Goal: Task Accomplishment & Management: Use online tool/utility

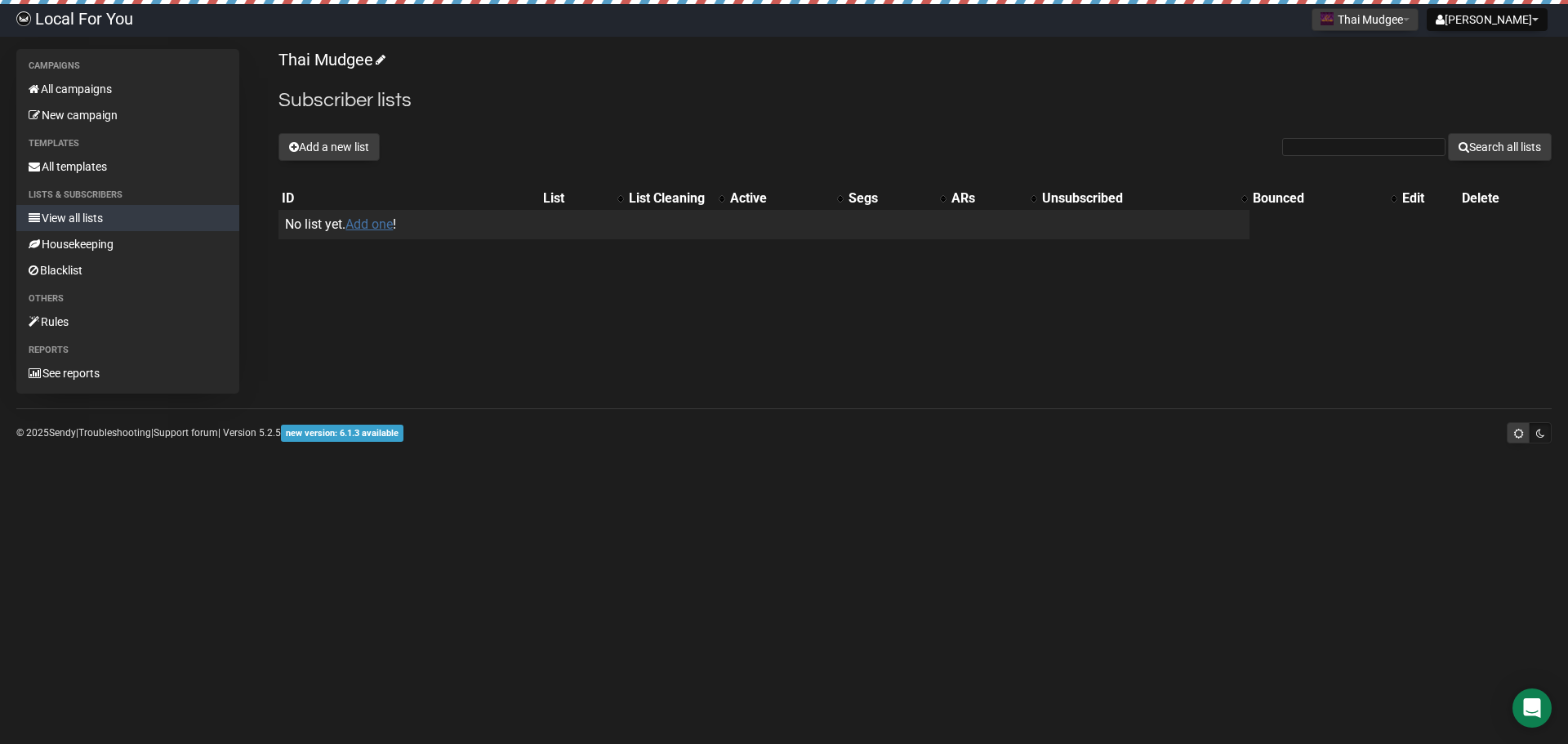
click at [373, 221] on link "Add one" at bounding box center [368, 223] width 47 height 16
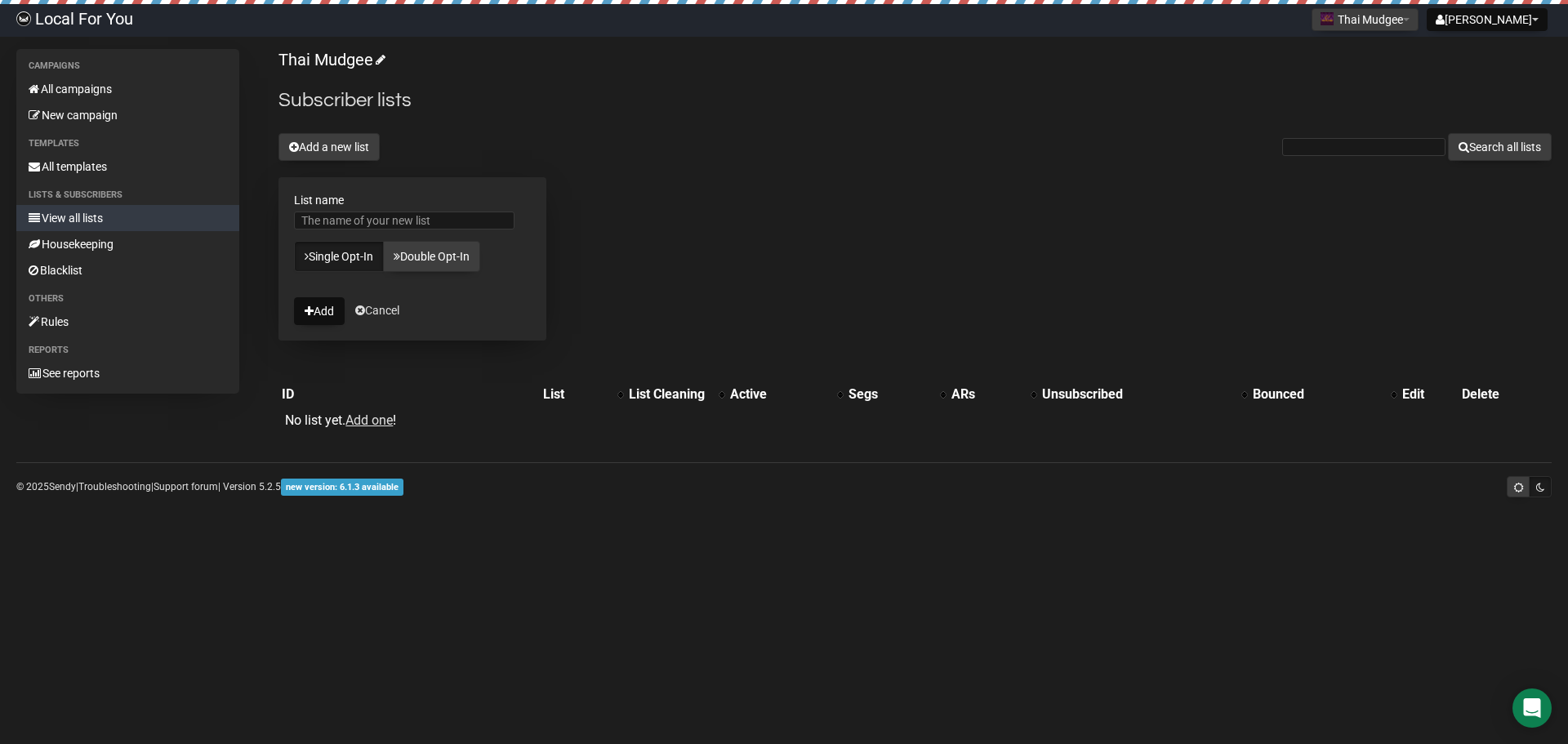
click at [329, 305] on button "Add" at bounding box center [318, 311] width 51 height 28
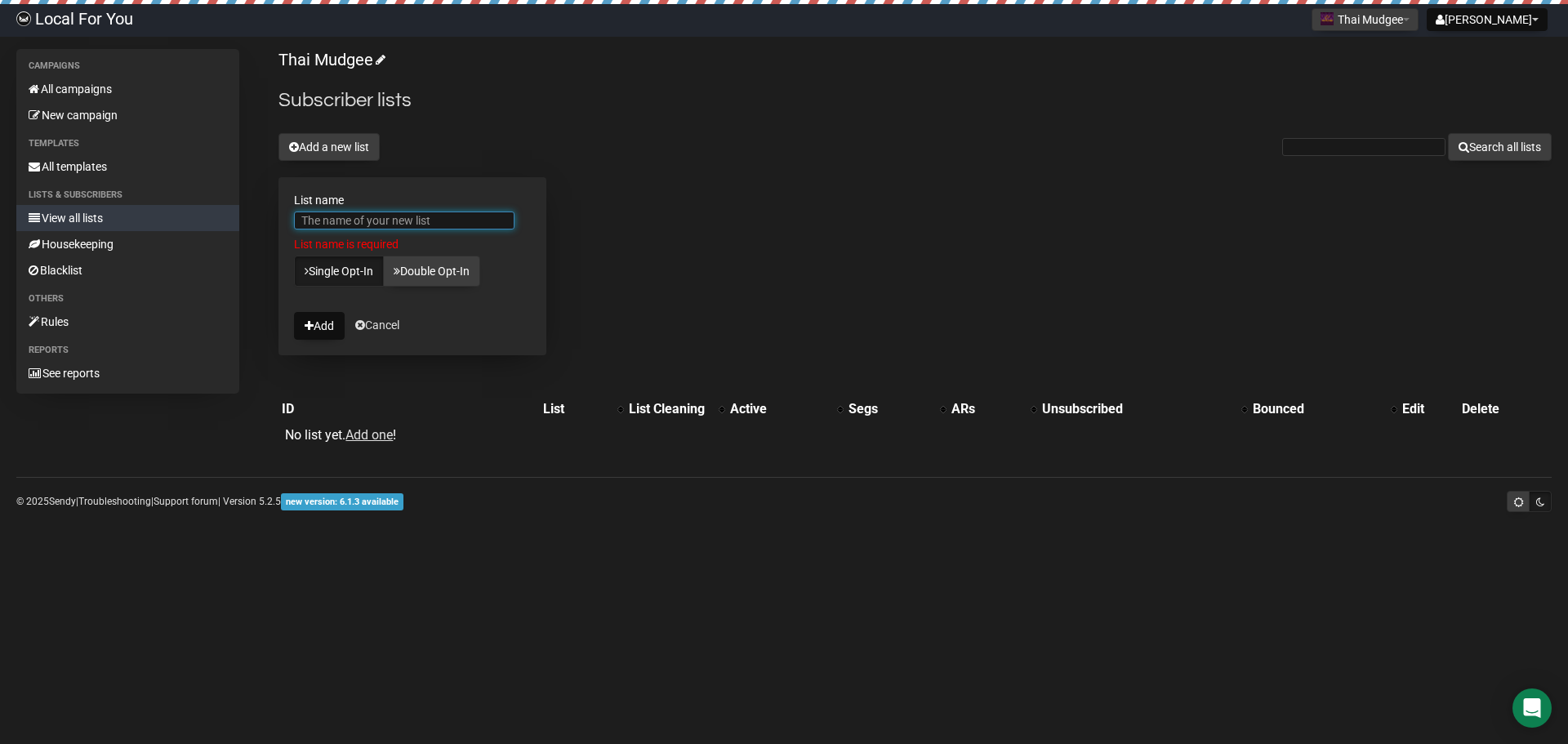
click at [379, 220] on input "List name" at bounding box center [404, 221] width 221 height 18
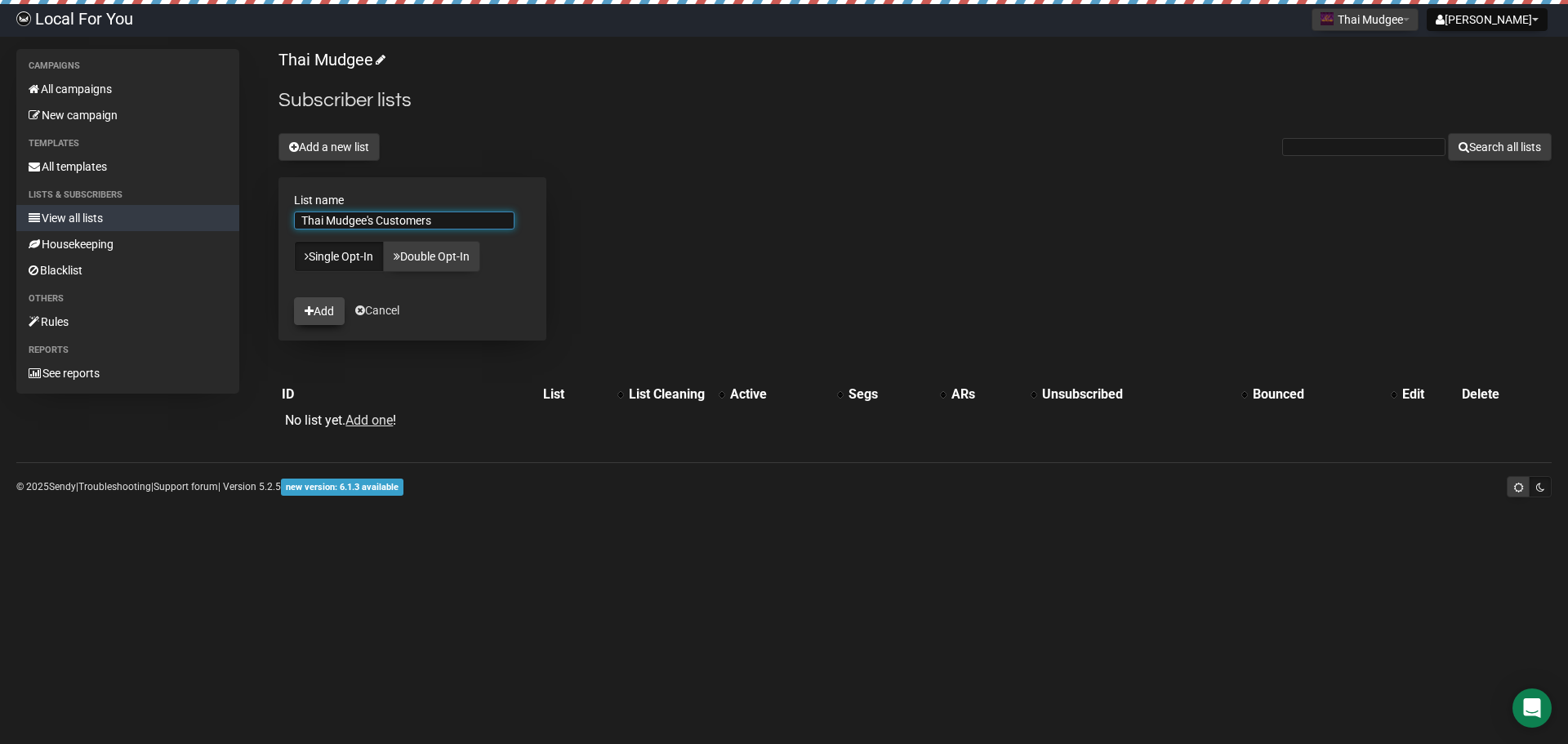
type input "Thai Mudgee's Customers"
click at [335, 315] on button "Add" at bounding box center [318, 311] width 51 height 28
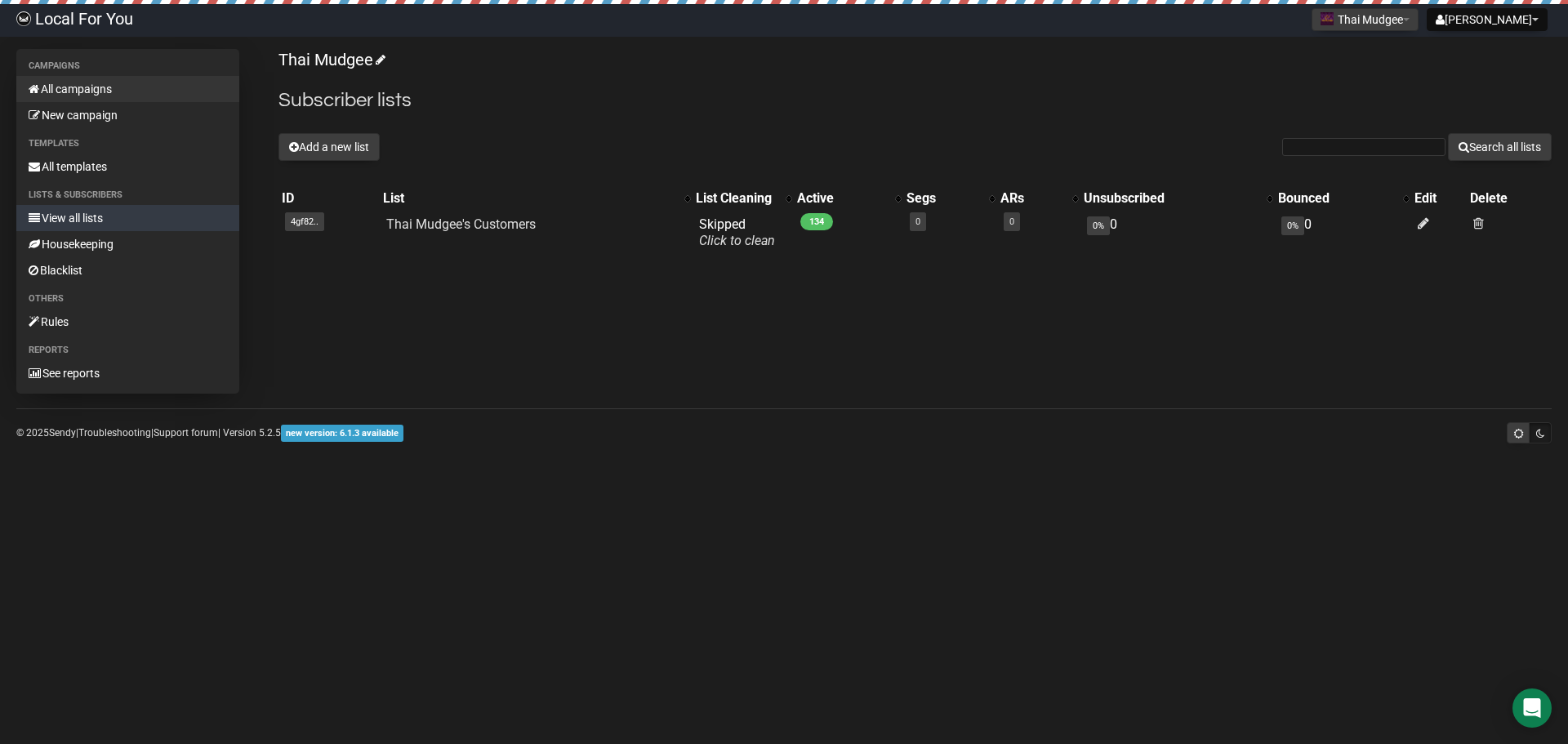
click at [100, 95] on link "All campaigns" at bounding box center [128, 89] width 223 height 26
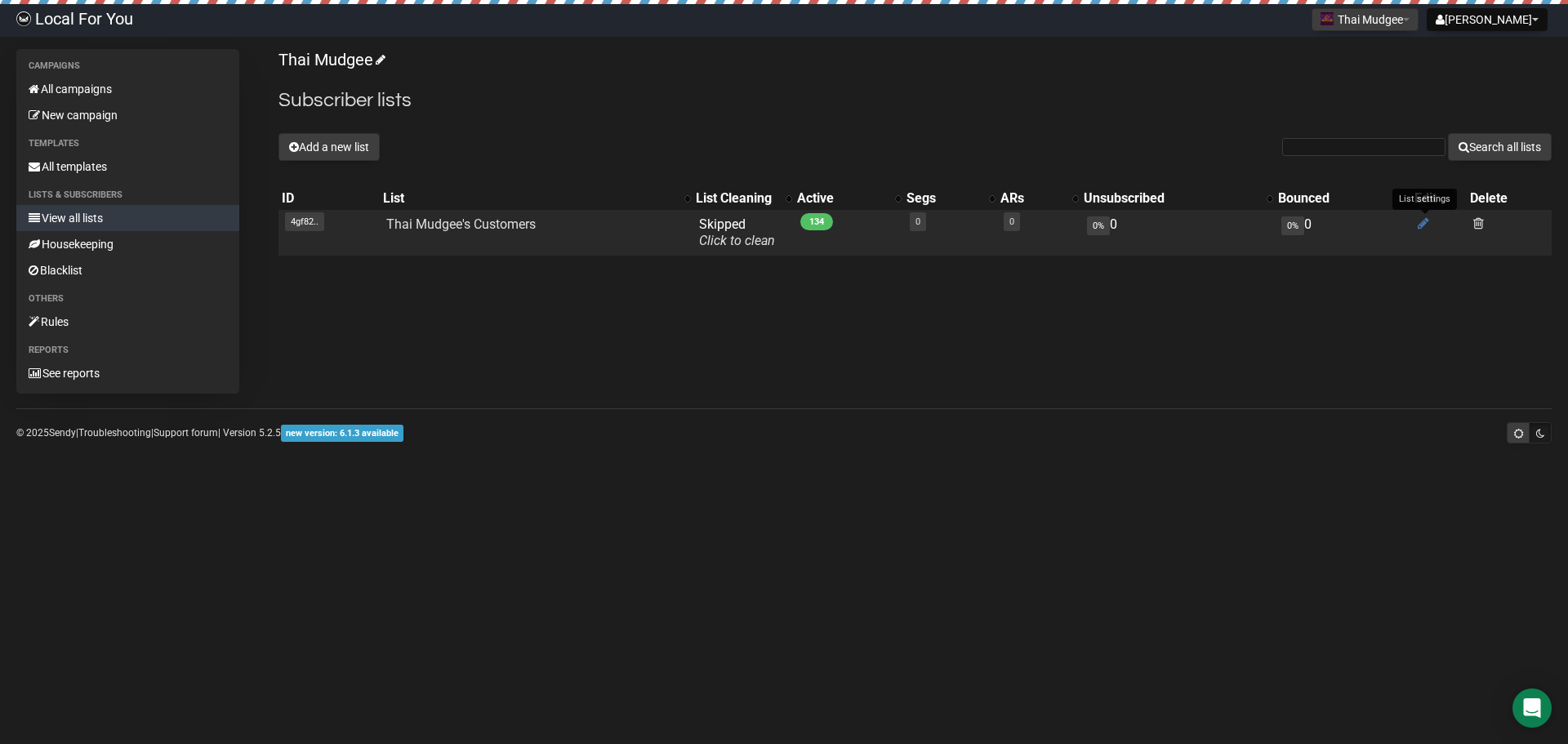
click at [1423, 222] on icon at bounding box center [1424, 223] width 11 height 14
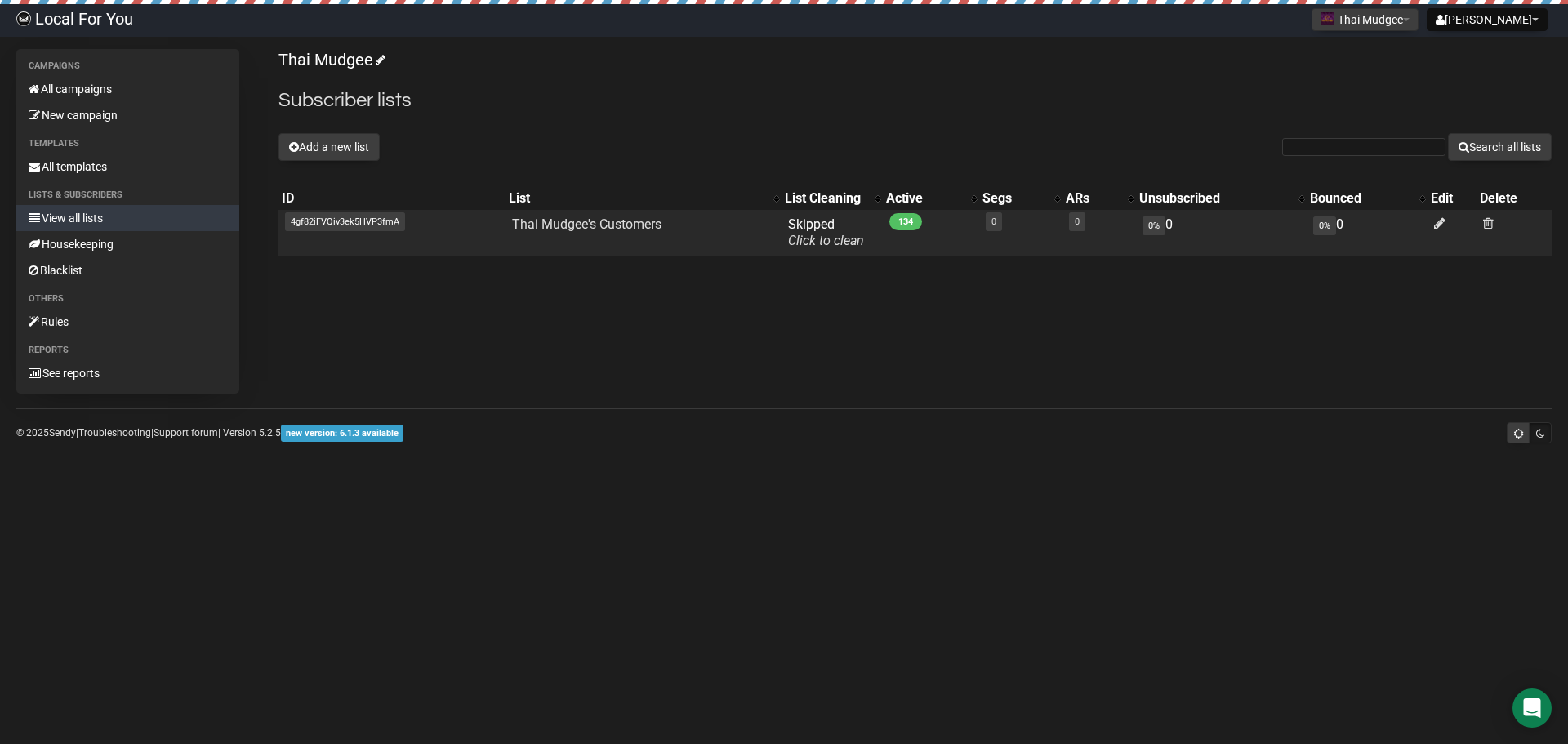
click at [319, 219] on span "4gf82iFVQiv3ek5HVP3fmA" at bounding box center [345, 222] width 120 height 18
